Goal: Check status: Check status

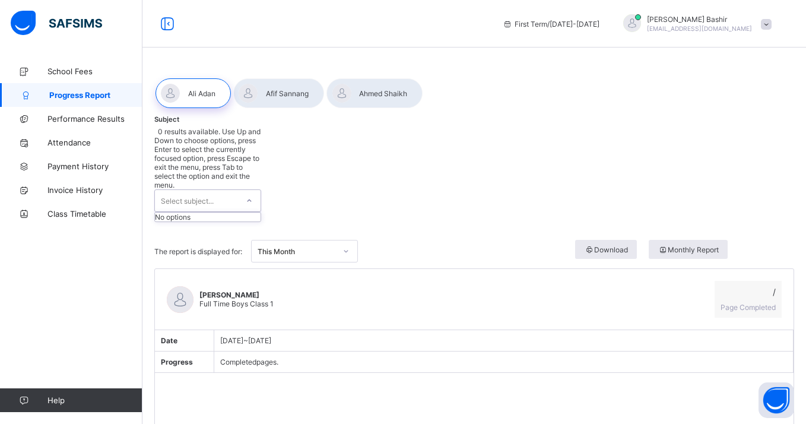
click at [237, 190] on div "Select subject..." at bounding box center [196, 200] width 83 height 21
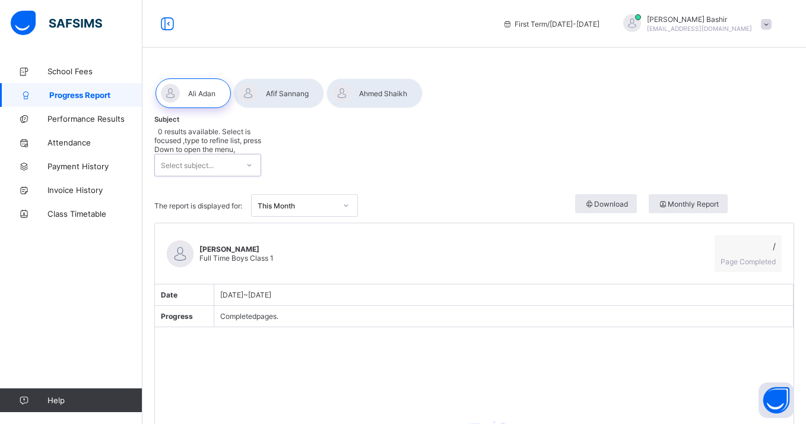
click at [237, 154] on div "Select subject..." at bounding box center [196, 164] width 83 height 21
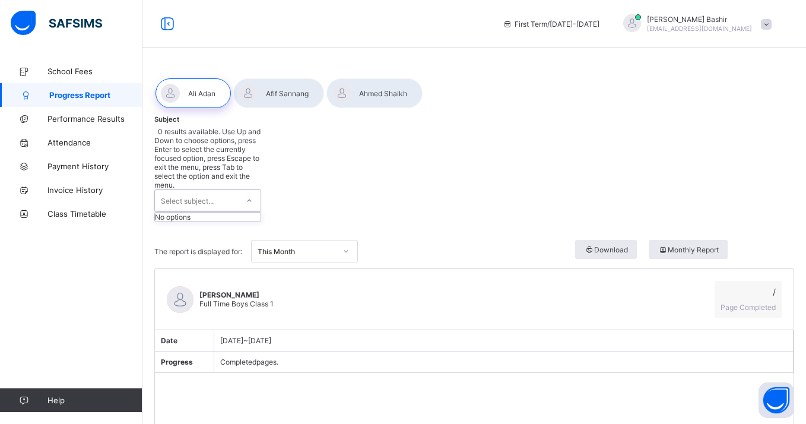
click at [240, 191] on div at bounding box center [249, 200] width 20 height 19
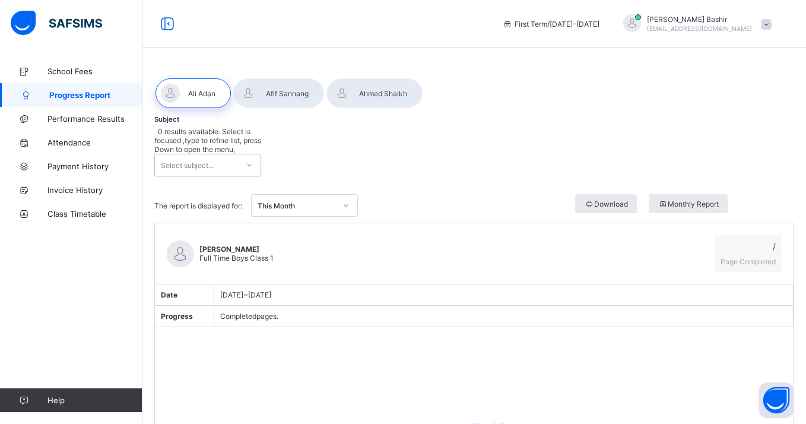
click at [240, 156] on div at bounding box center [249, 165] width 20 height 19
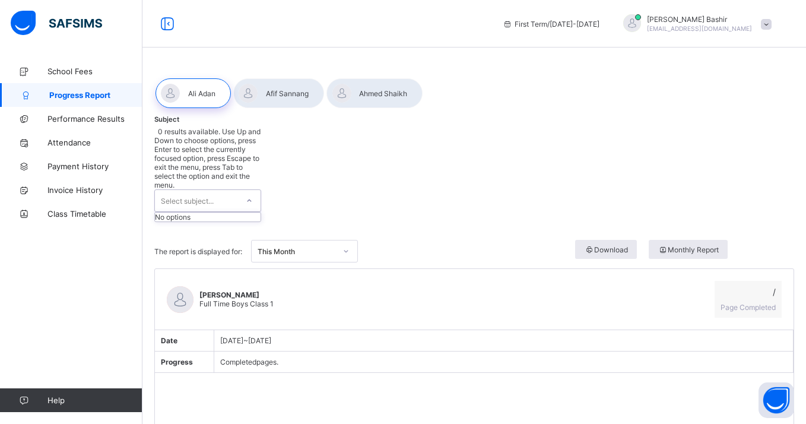
click at [240, 191] on div at bounding box center [249, 200] width 20 height 19
